Goal: Information Seeking & Learning: Find specific fact

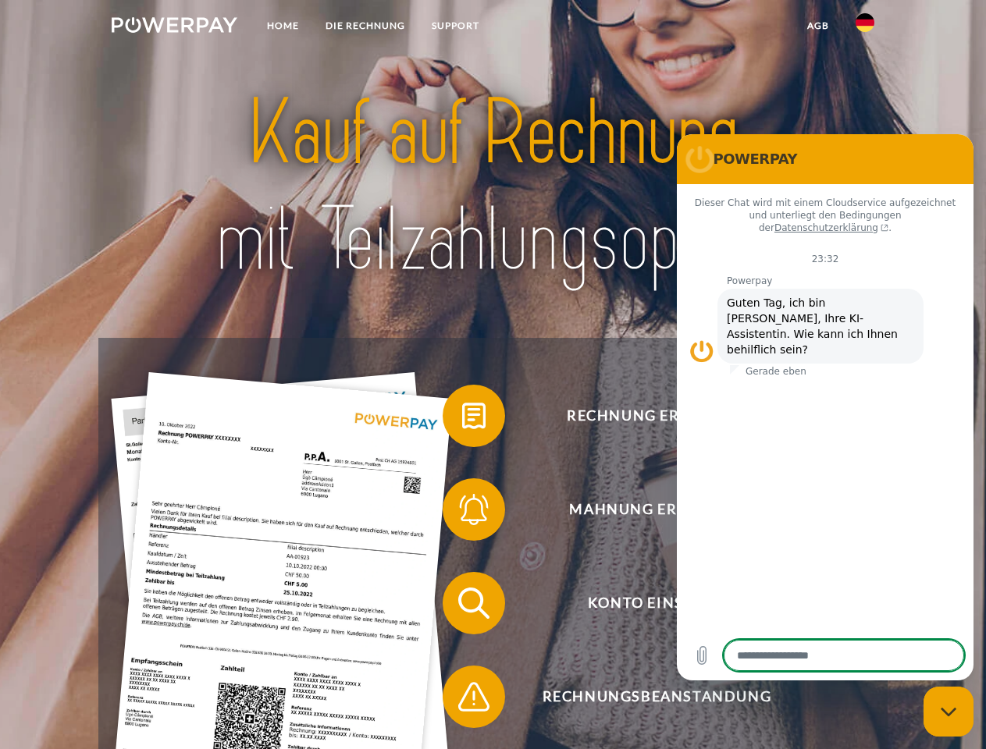
click at [174, 27] on img at bounding box center [175, 25] width 126 height 16
click at [865, 27] on img at bounding box center [865, 22] width 19 height 19
click at [817, 26] on link "agb" at bounding box center [818, 26] width 48 height 28
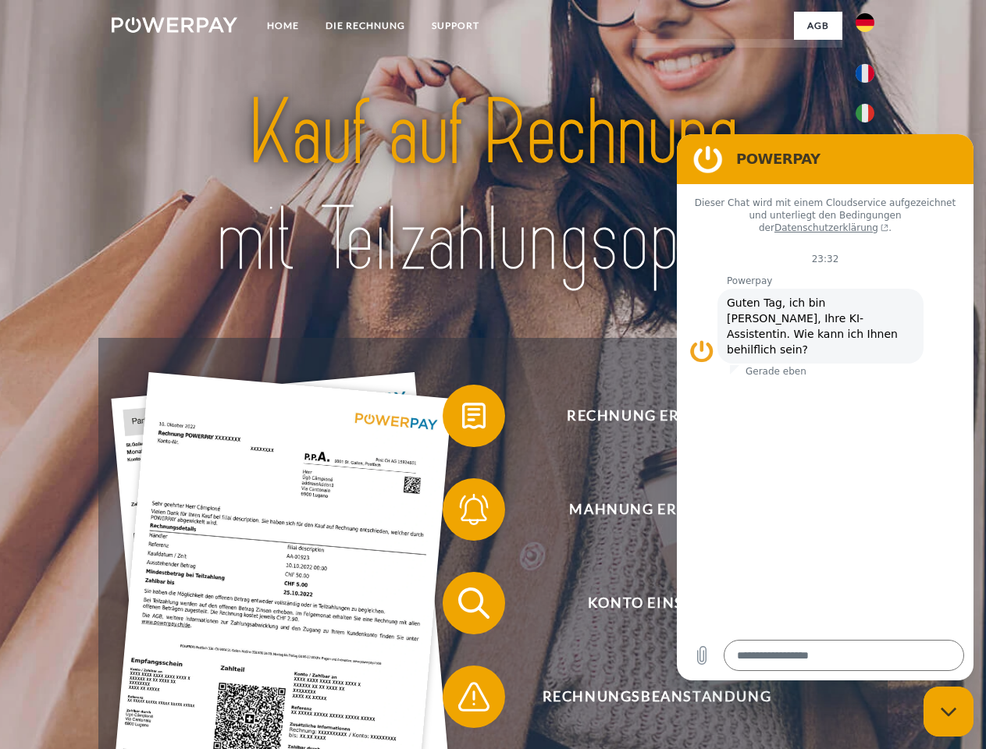
click at [462, 419] on span at bounding box center [450, 416] width 78 height 78
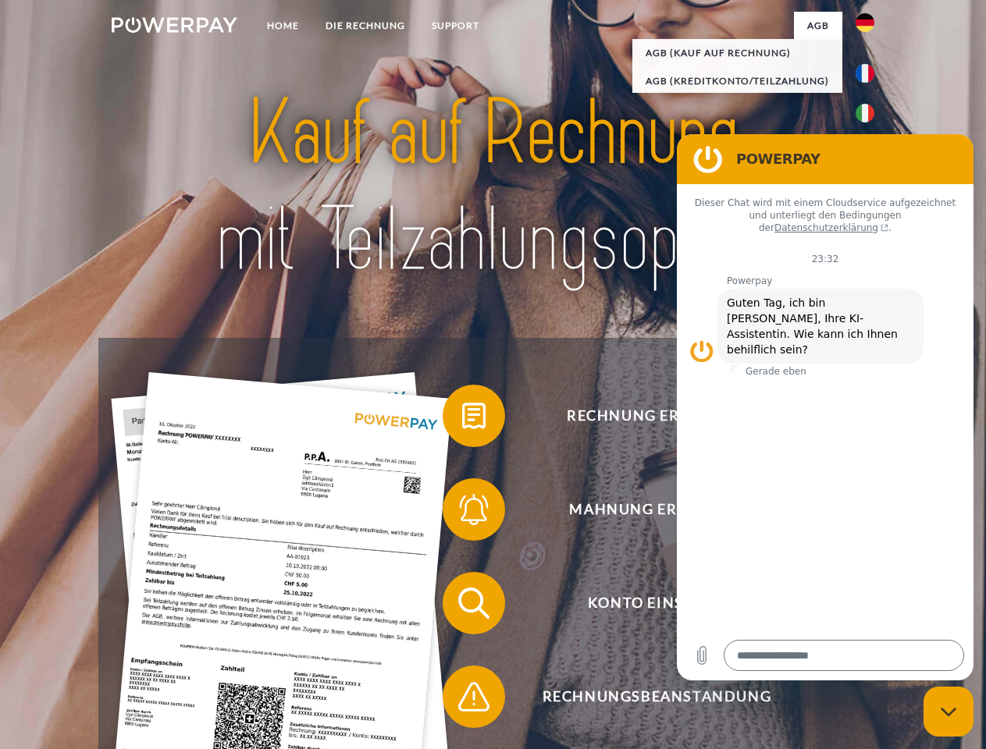
click at [462, 513] on span at bounding box center [450, 510] width 78 height 78
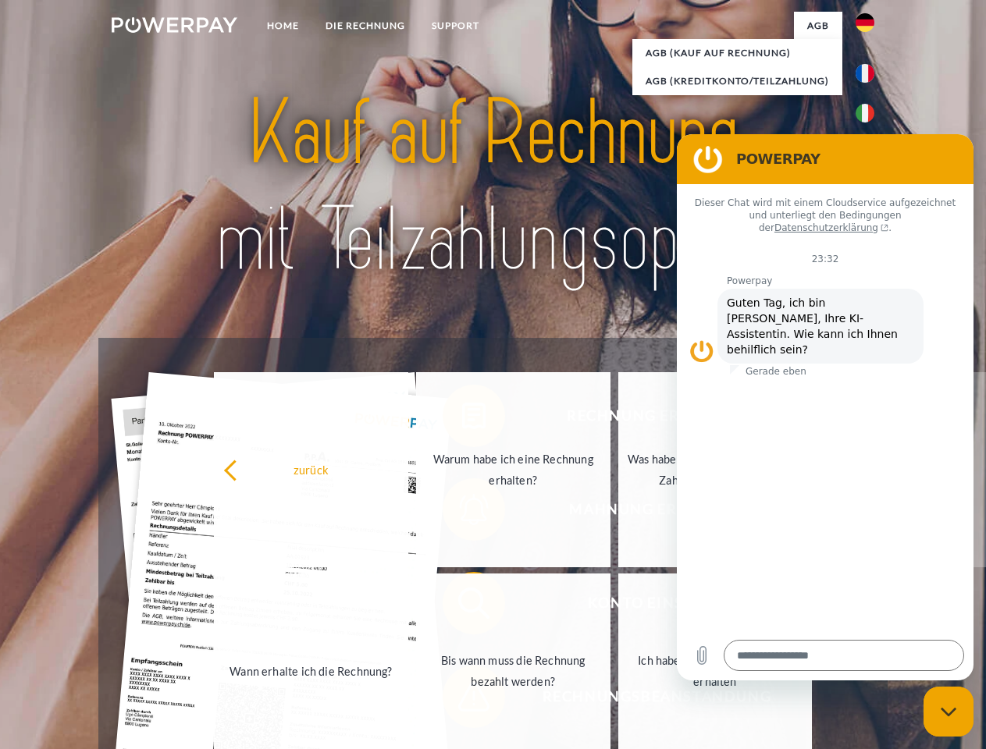
click at [462, 607] on link "Bis wann muss die Rechnung bezahlt werden?" at bounding box center [513, 671] width 194 height 195
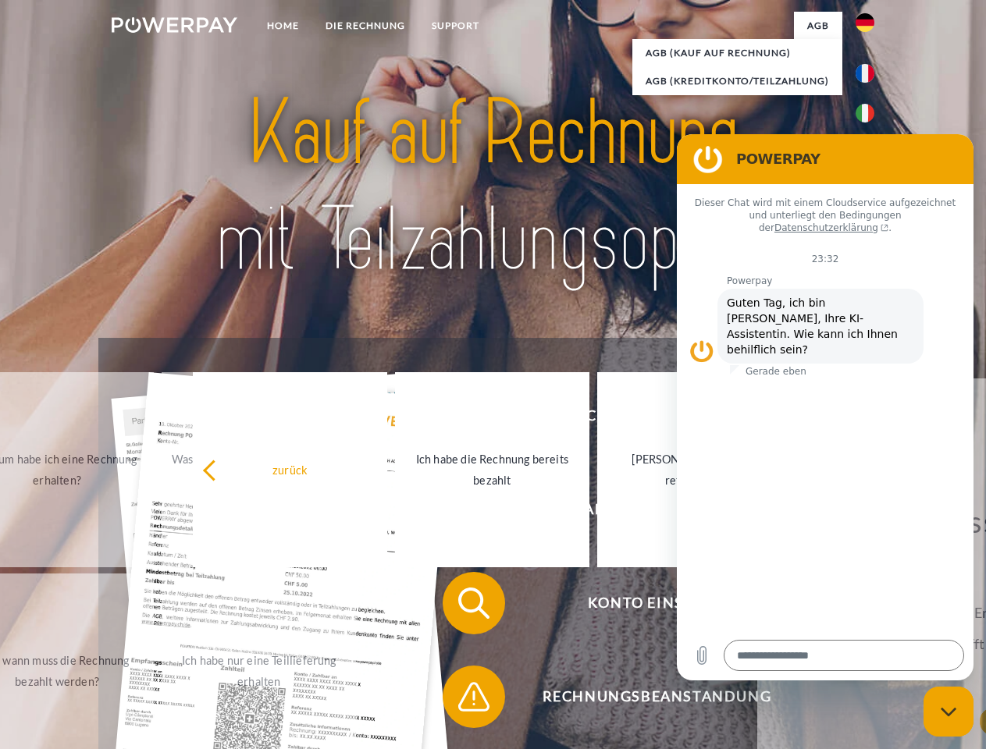
click at [462, 700] on span at bounding box center [450, 697] width 78 height 78
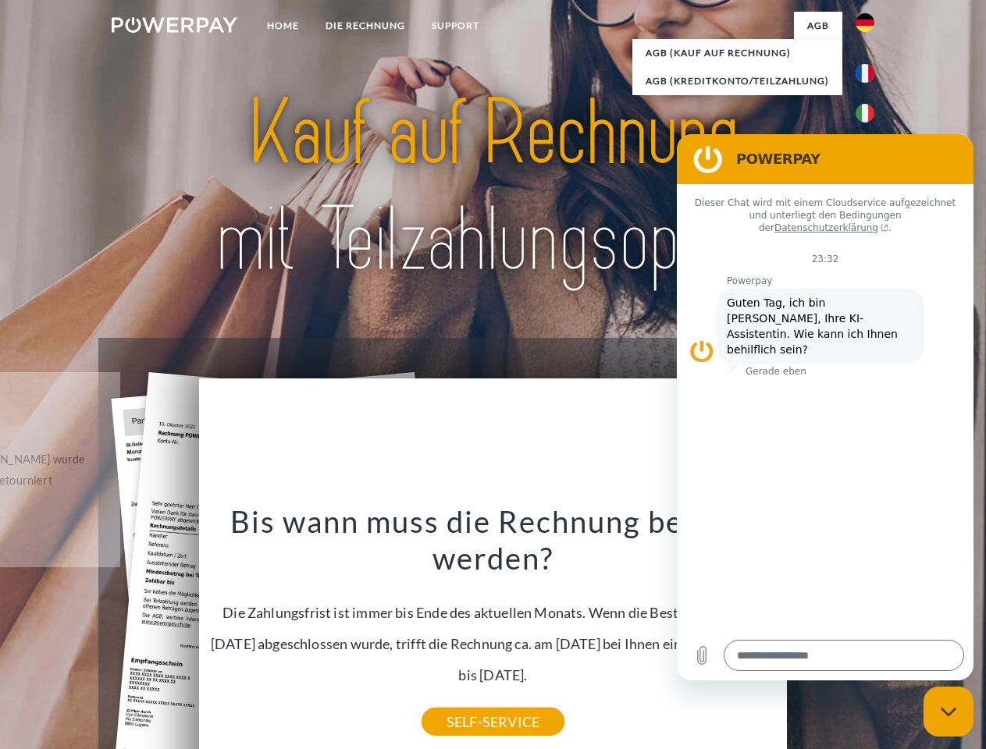
click at [948, 712] on icon "Messaging-Fenster schließen" at bounding box center [949, 712] width 16 height 10
type textarea "*"
